Goal: Information Seeking & Learning: Check status

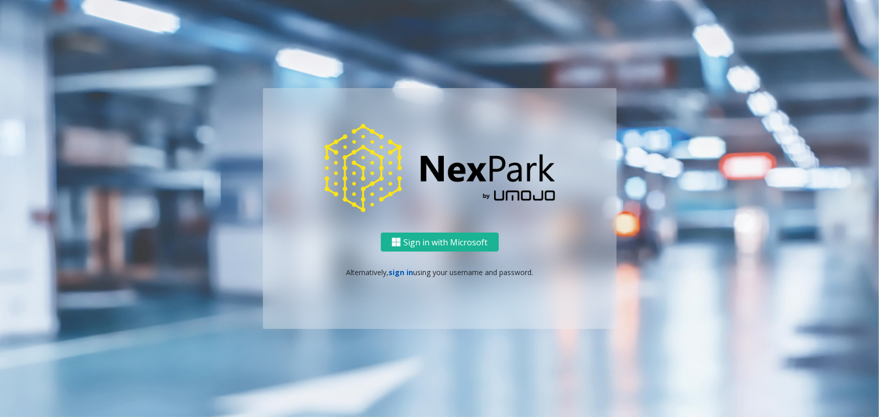
click at [405, 270] on link "sign in" at bounding box center [401, 273] width 25 height 10
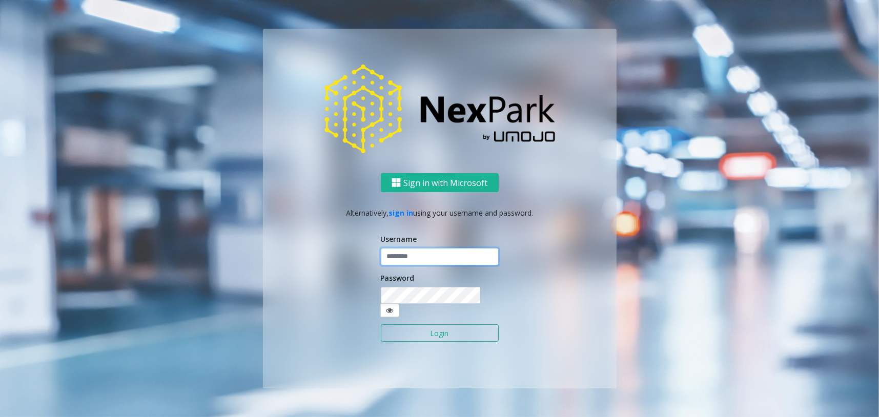
click at [410, 266] on input "text" at bounding box center [440, 256] width 118 height 17
type input "********"
click at [459, 330] on button "Login" at bounding box center [440, 332] width 118 height 17
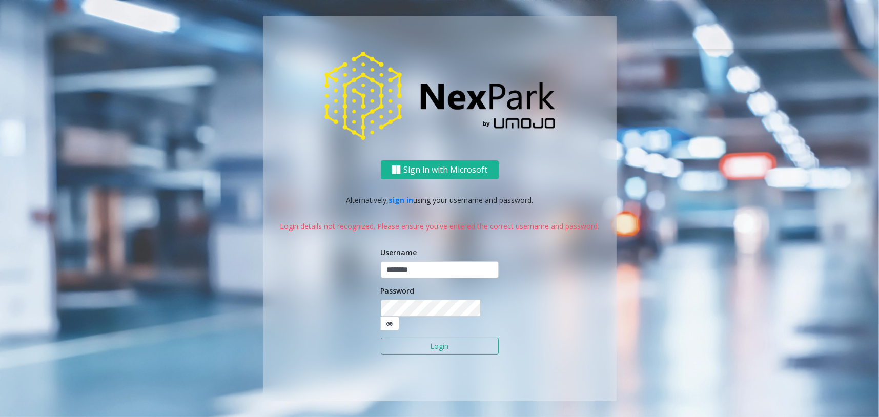
click at [440, 343] on button "Login" at bounding box center [440, 346] width 118 height 17
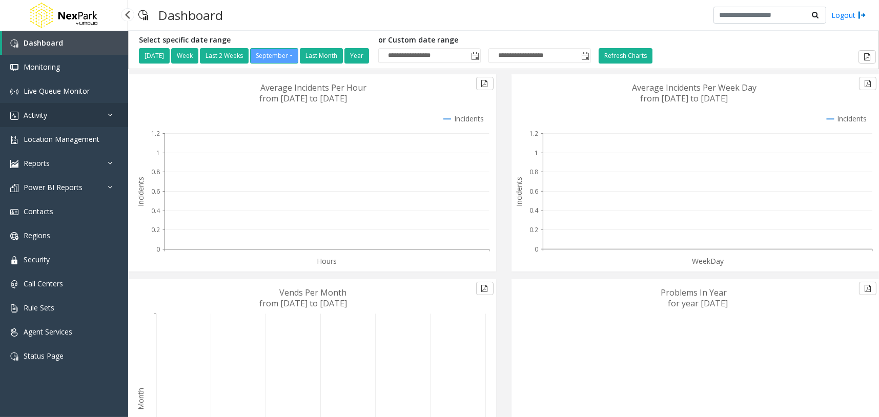
click at [107, 107] on link "Activity" at bounding box center [64, 115] width 128 height 24
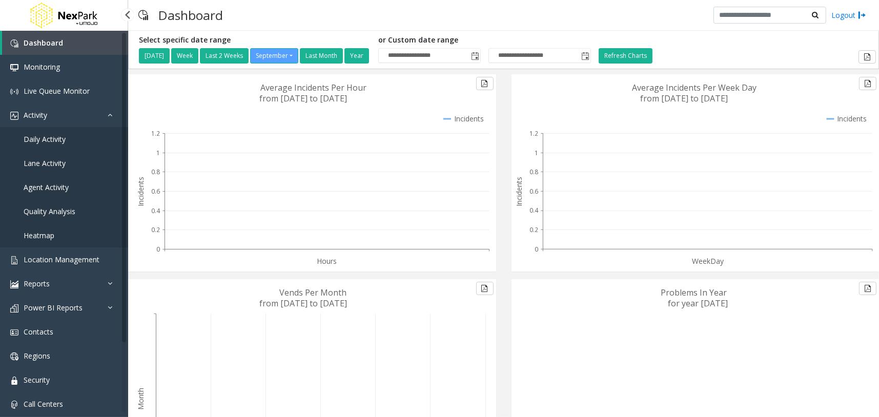
click at [72, 145] on link "Daily Activity" at bounding box center [64, 139] width 128 height 24
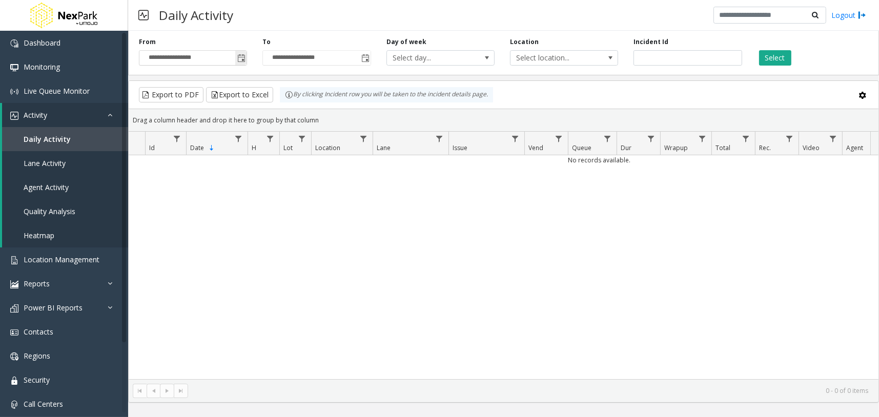
click at [239, 63] on span "Toggle popup" at bounding box center [240, 58] width 11 height 16
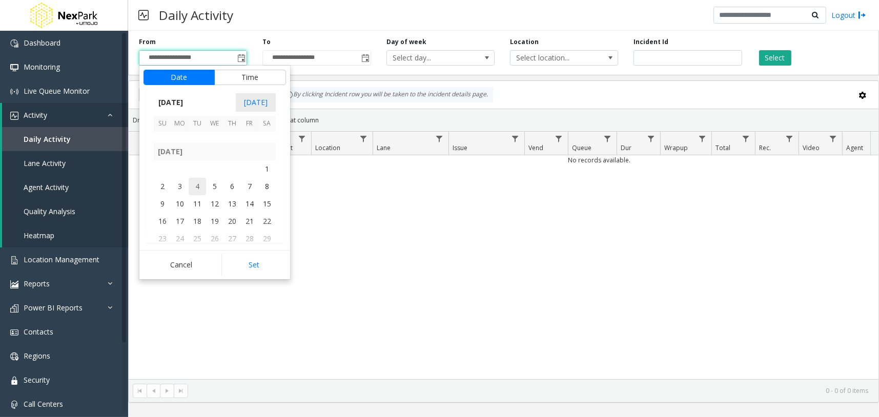
click at [200, 182] on span "4" at bounding box center [197, 186] width 17 height 17
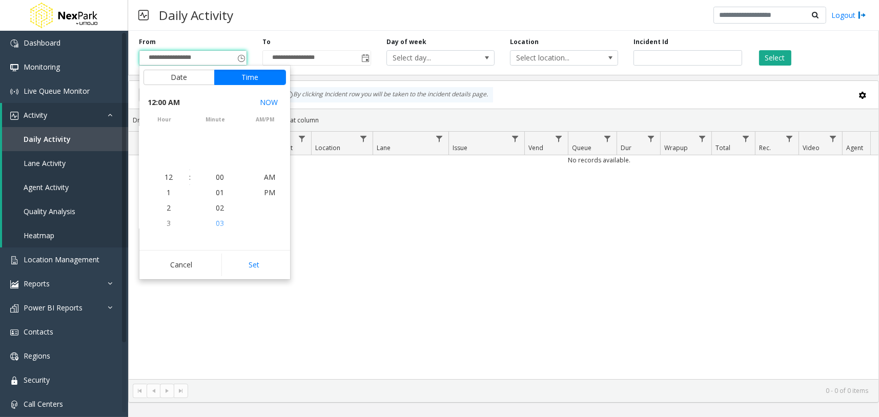
scroll to position [182118, 0]
click at [262, 274] on button "Set" at bounding box center [253, 265] width 65 height 23
type input "**********"
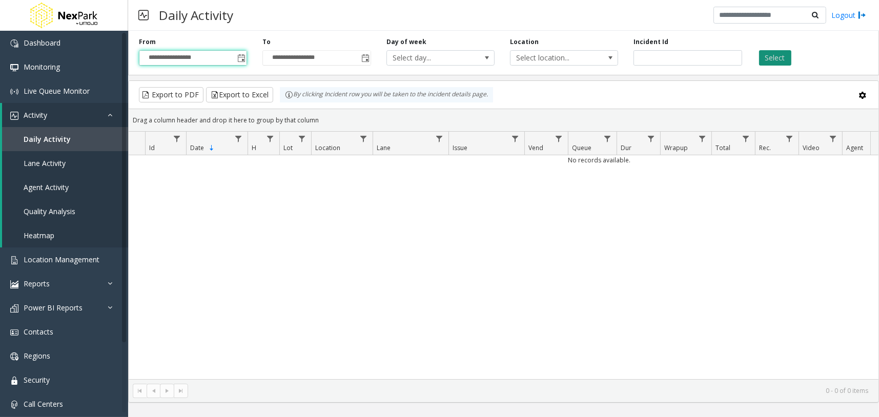
click at [783, 55] on button "Select" at bounding box center [775, 57] width 32 height 15
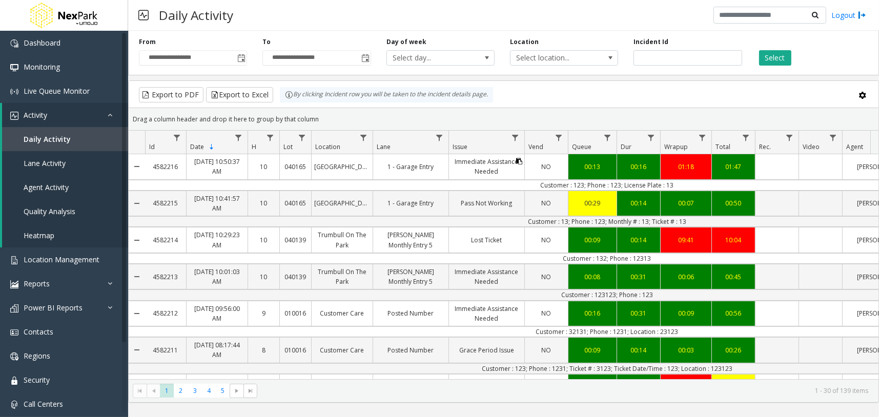
click at [518, 159] on icon "Data table" at bounding box center [519, 161] width 6 height 6
click at [644, 56] on input "number" at bounding box center [688, 57] width 108 height 15
click at [553, 12] on div "Daily Activity Logout" at bounding box center [503, 15] width 751 height 31
click at [573, 18] on div "Daily Activity Logout" at bounding box center [503, 15] width 751 height 31
click at [582, 14] on div "Daily Activity Logout" at bounding box center [503, 15] width 751 height 31
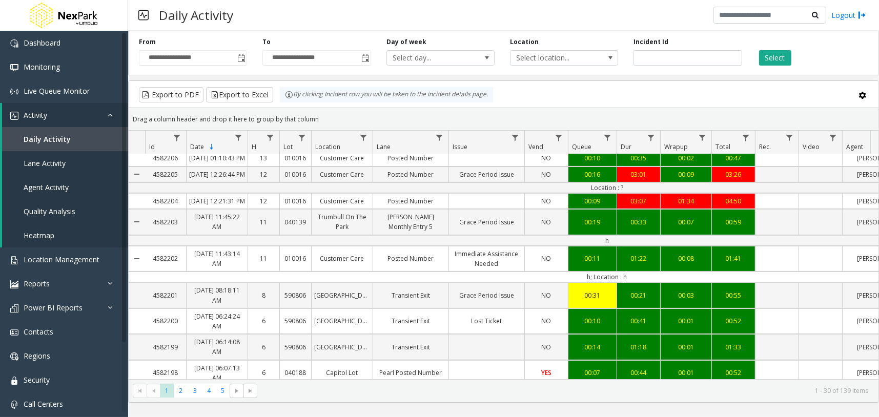
scroll to position [577, 0]
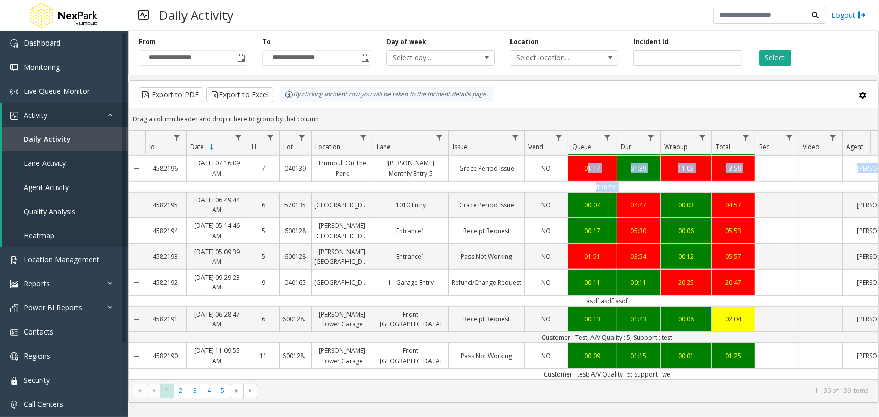
drag, startPoint x: 581, startPoint y: 244, endPoint x: 618, endPoint y: 249, distance: 37.1
click at [616, 248] on tbody "4582216 Aug 20, 2025 10:50:37 AM 10 040165 Marriott Residence Inn Lot 1 - Garag…" at bounding box center [599, 23] width 941 height 890
click at [624, 192] on td "transfer" at bounding box center [607, 186] width 924 height 11
click at [626, 192] on td "transfer" at bounding box center [607, 186] width 924 height 11
drag, startPoint x: 626, startPoint y: 252, endPoint x: 593, endPoint y: 253, distance: 33.3
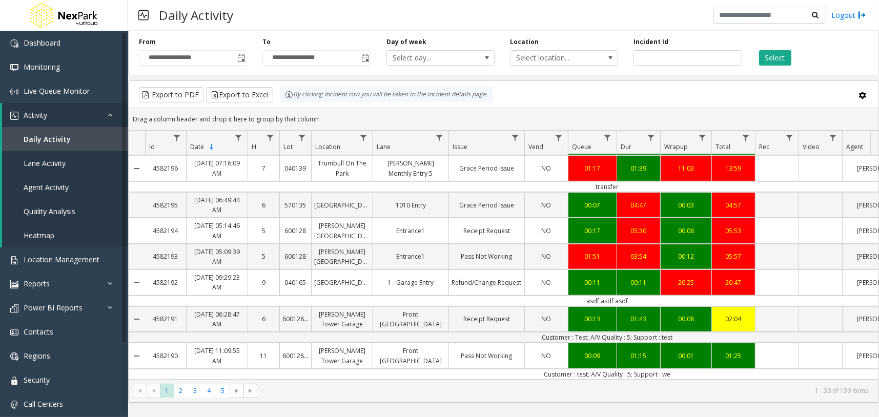
click at [593, 192] on td "transfer" at bounding box center [607, 186] width 924 height 11
drag, startPoint x: 317, startPoint y: 227, endPoint x: 350, endPoint y: 238, distance: 34.9
click at [350, 180] on div "Trumbull On The Park" at bounding box center [342, 168] width 61 height 25
copy div "Trumbull On The Park"
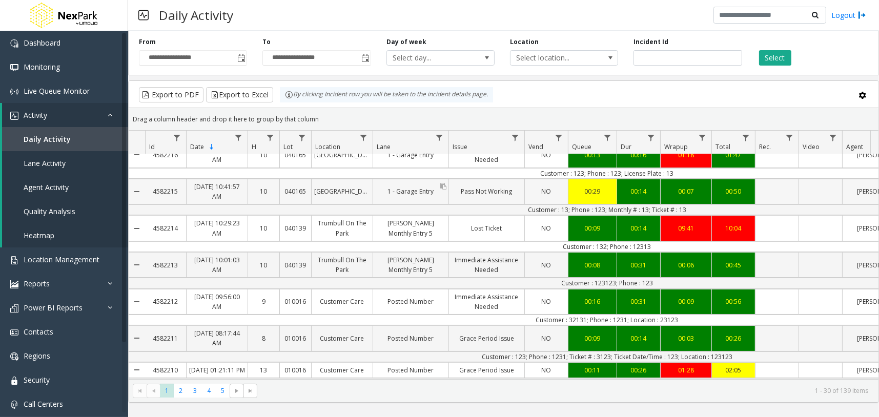
scroll to position [0, 0]
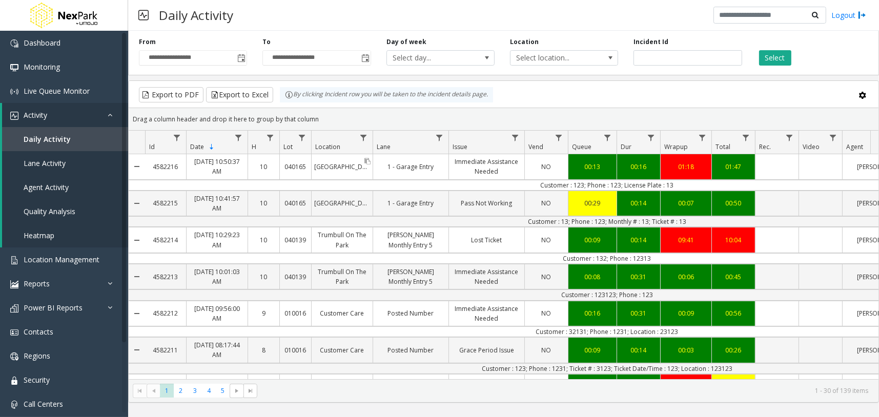
drag, startPoint x: 316, startPoint y: 161, endPoint x: 356, endPoint y: 173, distance: 41.3
click at [356, 173] on div "Marriott Residence Inn Lot" at bounding box center [342, 166] width 61 height 15
copy div "Marriott Residence Inn Lot"
click at [457, 18] on div "Daily Activity Logout" at bounding box center [503, 15] width 751 height 31
click at [342, 161] on div "Marriott Residence Inn Lot" at bounding box center [342, 166] width 61 height 15
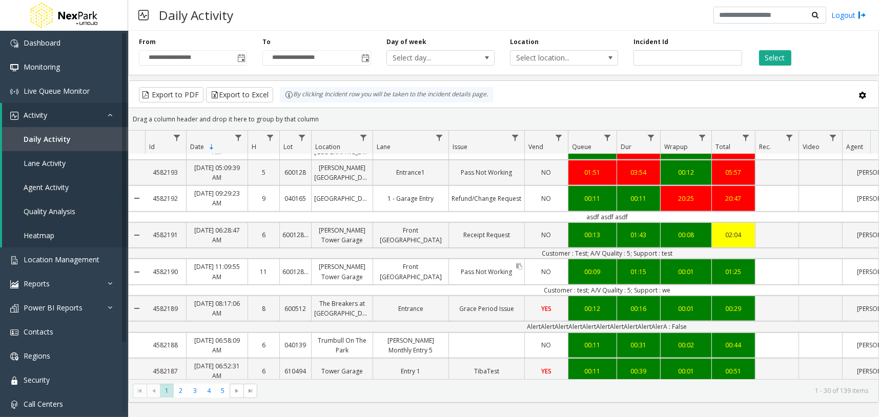
scroll to position [736, 0]
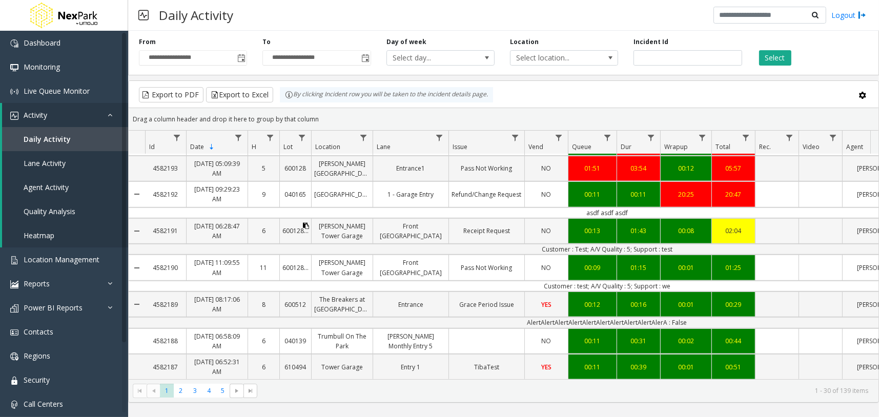
click at [304, 223] on icon "Data table" at bounding box center [306, 226] width 6 height 6
